Goal: Download file/media

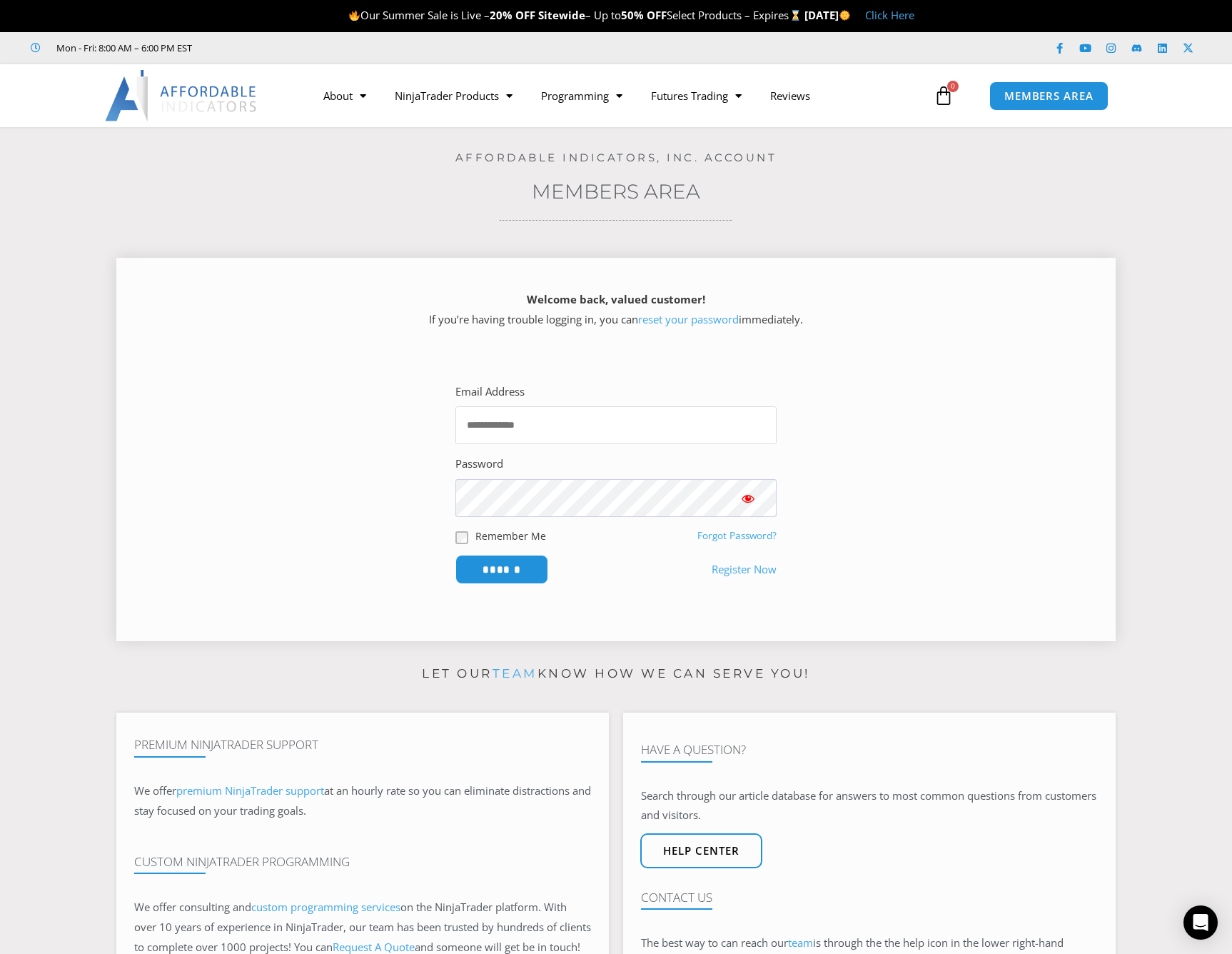
click at [592, 420] on input "Email Address" at bounding box center [616, 425] width 321 height 38
type input "**********"
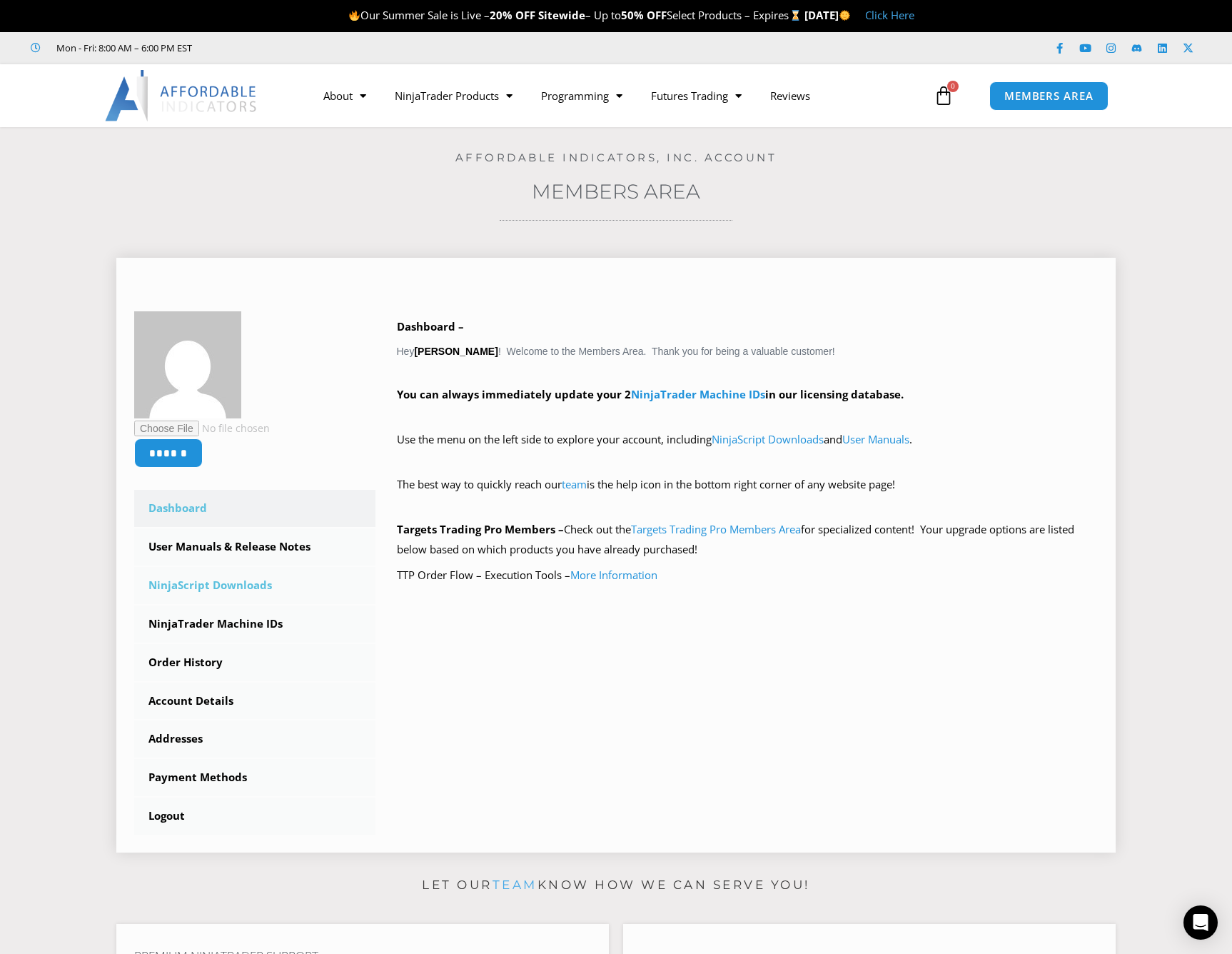
click at [250, 582] on link "NinjaScript Downloads" at bounding box center [255, 585] width 242 height 37
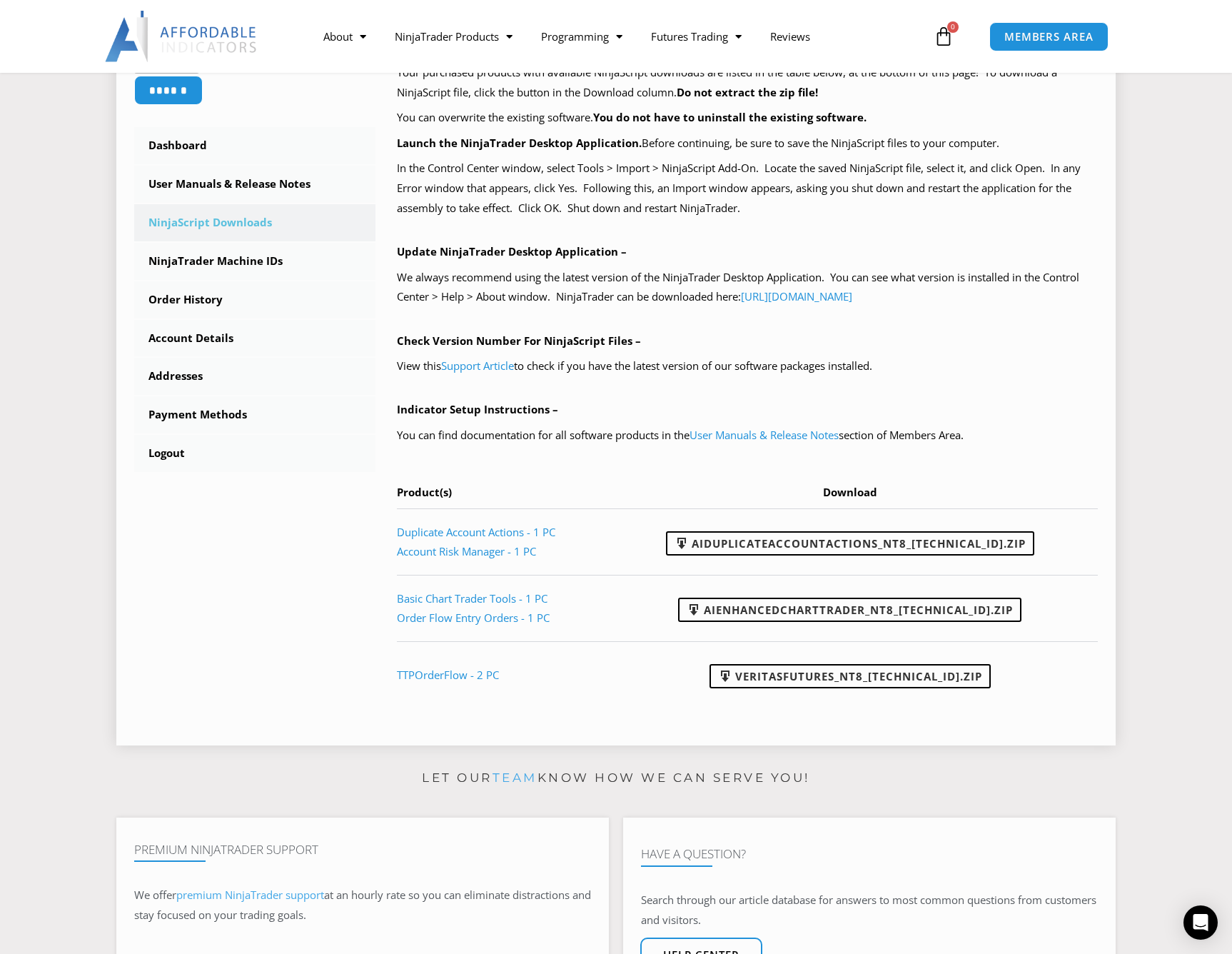
scroll to position [357, 0]
